Goal: Complete application form

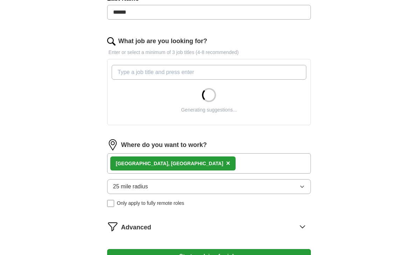
scroll to position [198, 0]
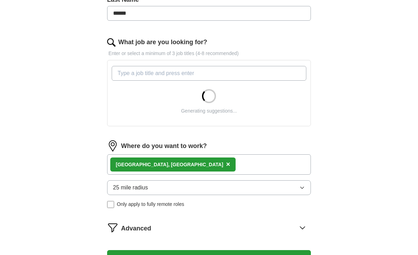
click at [253, 165] on div "[GEOGRAPHIC_DATA], [GEOGRAPHIC_DATA] ×" at bounding box center [209, 164] width 204 height 20
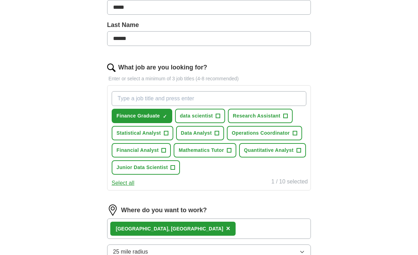
scroll to position [172, 0]
click at [155, 151] on span "Financial Analyst" at bounding box center [138, 150] width 42 height 7
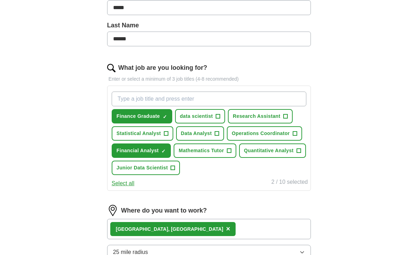
click at [161, 133] on button "Statistical Analyst +" at bounding box center [143, 133] width 62 height 14
click at [199, 118] on span "data scientist" at bounding box center [196, 115] width 33 height 7
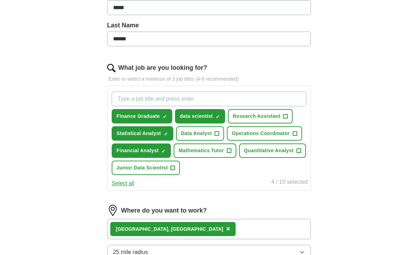
click at [261, 156] on button "Quantitative Analyst +" at bounding box center [272, 150] width 67 height 14
click at [215, 112] on button "data scientist ✓ ×" at bounding box center [200, 116] width 50 height 14
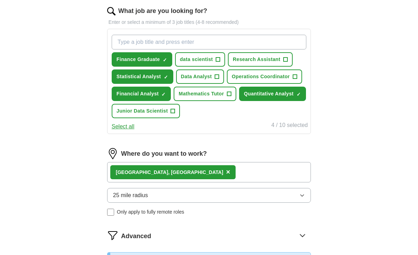
scroll to position [237, 0]
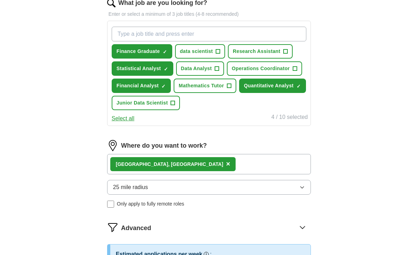
click at [180, 166] on div "[GEOGRAPHIC_DATA], [GEOGRAPHIC_DATA] ×" at bounding box center [209, 164] width 204 height 20
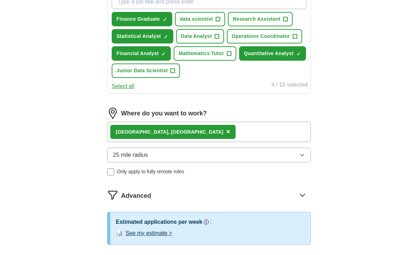
scroll to position [269, 0]
click at [155, 157] on button "25 mile radius" at bounding box center [209, 154] width 204 height 15
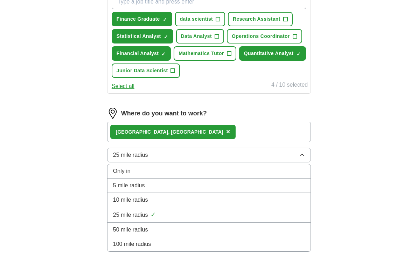
click at [168, 242] on div "100 mile radius" at bounding box center [209, 244] width 192 height 8
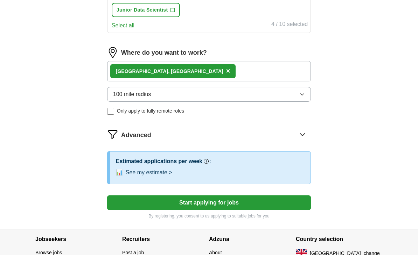
scroll to position [330, 0]
click at [224, 206] on button "Start applying for jobs" at bounding box center [209, 202] width 204 height 15
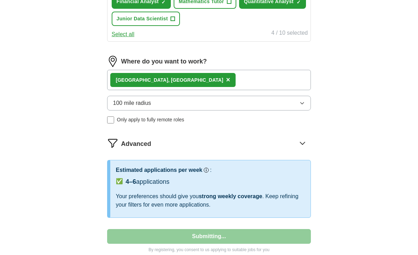
select select "**"
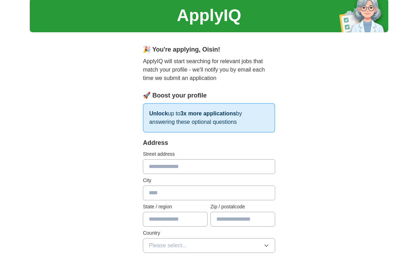
scroll to position [0, 0]
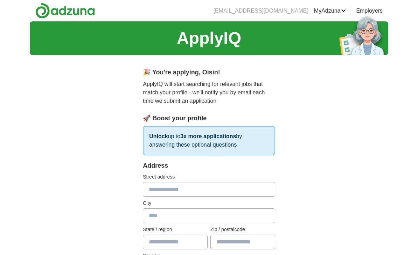
click at [211, 193] on input "text" at bounding box center [209, 189] width 132 height 15
type input "**********"
type input "*****"
type input "********"
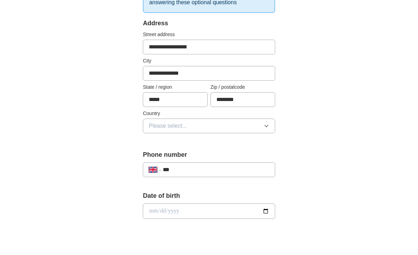
scroll to position [125, 0]
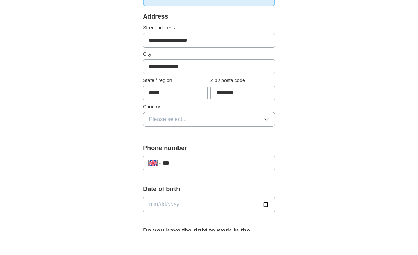
click at [255, 136] on button "Please select..." at bounding box center [209, 143] width 132 height 15
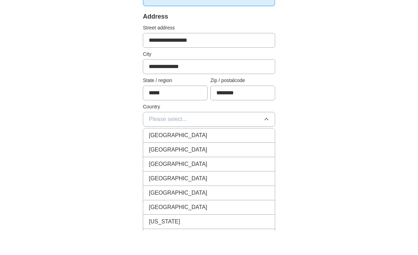
scroll to position [149, 0]
click at [214, 151] on div "[GEOGRAPHIC_DATA]" at bounding box center [209, 149] width 121 height 8
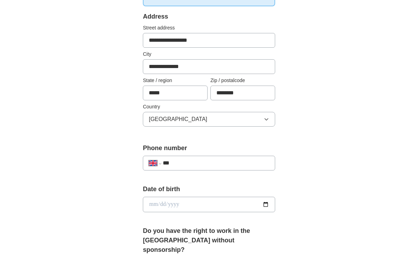
click at [234, 117] on button "[GEOGRAPHIC_DATA]" at bounding box center [209, 119] width 132 height 15
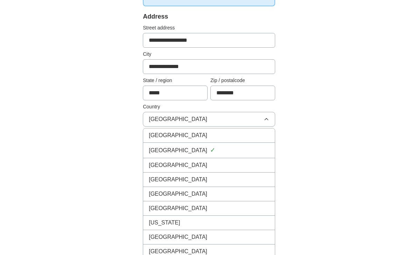
click at [219, 137] on div "[GEOGRAPHIC_DATA]" at bounding box center [209, 135] width 121 height 8
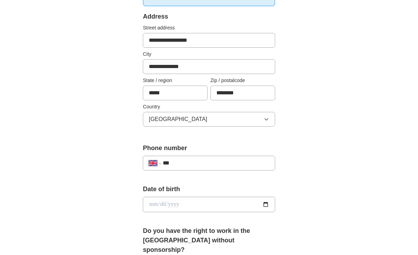
click at [209, 166] on input "***" at bounding box center [216, 163] width 106 height 8
type input "**********"
click at [261, 208] on input "date" at bounding box center [209, 204] width 132 height 15
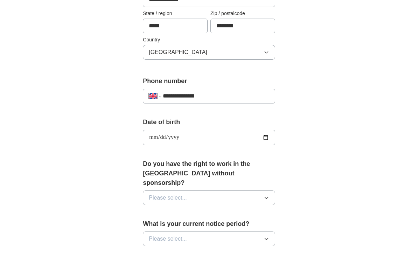
scroll to position [217, 0]
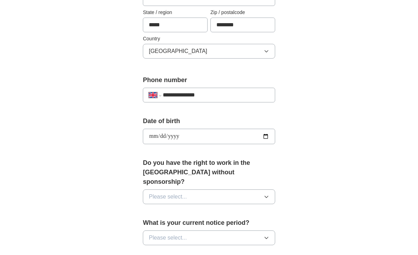
click at [248, 130] on input "**********" at bounding box center [209, 136] width 132 height 15
type input "**********"
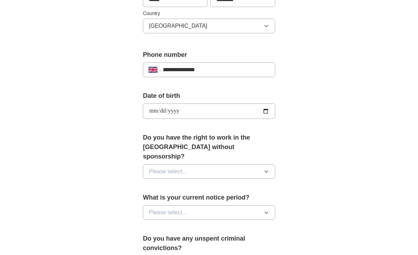
scroll to position [242, 0]
click at [242, 164] on button "Please select..." at bounding box center [209, 171] width 132 height 15
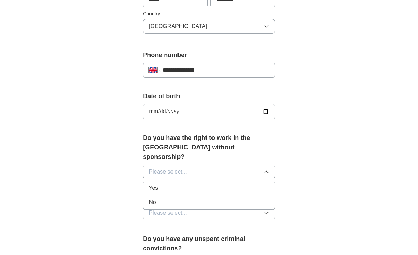
click at [225, 184] on div "Yes" at bounding box center [209, 188] width 121 height 8
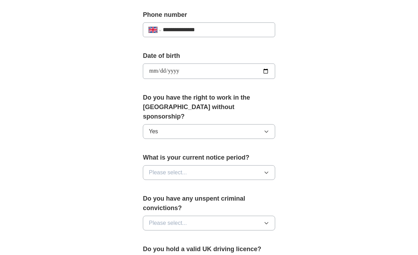
click at [232, 165] on button "Please select..." at bounding box center [209, 172] width 132 height 15
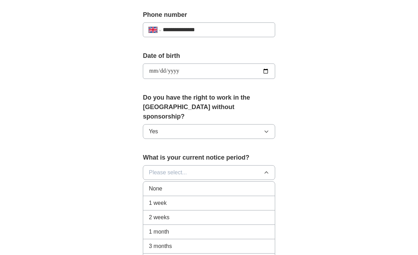
click at [222, 184] on div "None" at bounding box center [209, 188] width 121 height 8
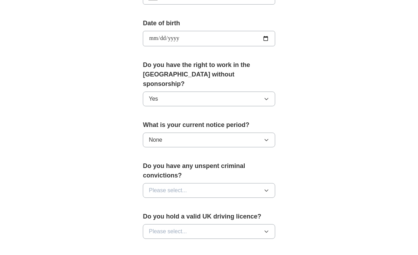
scroll to position [315, 0]
click at [222, 183] on button "Please select..." at bounding box center [209, 190] width 132 height 15
click at [214, 217] on div "No" at bounding box center [209, 221] width 121 height 8
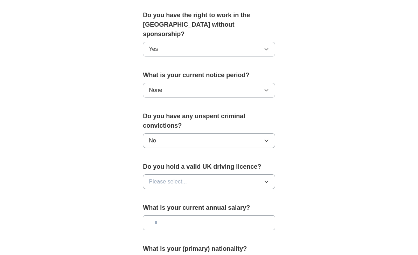
scroll to position [364, 0]
click at [226, 174] on button "Please select..." at bounding box center [209, 181] width 132 height 15
click at [220, 193] on div "Yes" at bounding box center [209, 197] width 121 height 8
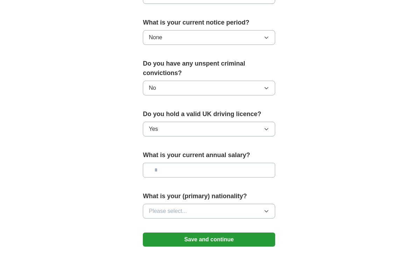
click at [231, 163] on input "text" at bounding box center [209, 170] width 132 height 15
type input "**"
click at [249, 204] on button "Please select..." at bounding box center [209, 211] width 132 height 15
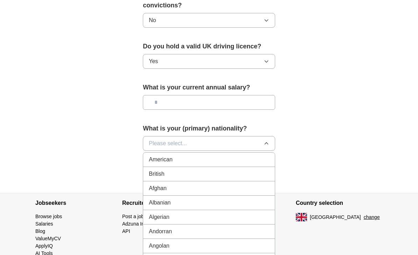
click at [228, 170] on div "British" at bounding box center [209, 174] width 121 height 8
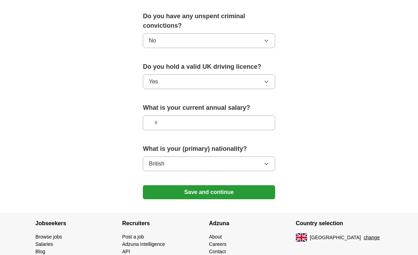
click at [248, 185] on button "Save and continue" at bounding box center [209, 192] width 132 height 14
